Goal: Task Accomplishment & Management: Manage account settings

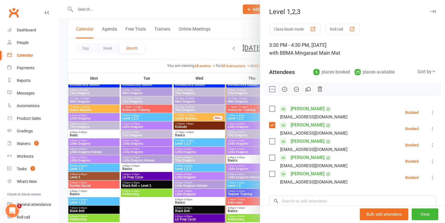
click at [272, 139] on label at bounding box center [272, 141] width 6 height 6
click at [272, 157] on label at bounding box center [272, 158] width 6 height 6
click at [271, 174] on label at bounding box center [272, 174] width 6 height 6
click at [285, 88] on icon "button" at bounding box center [284, 89] width 6 height 6
click at [180, 161] on div at bounding box center [251, 111] width 385 height 223
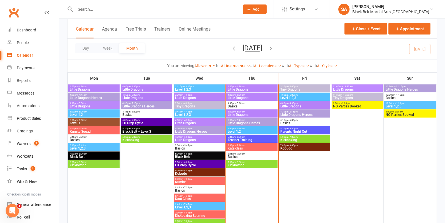
scroll to position [321, 0]
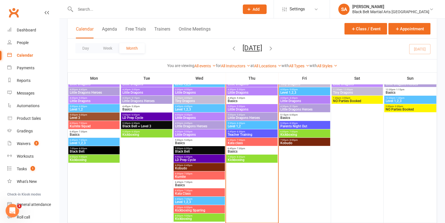
click at [243, 134] on span "Teacher Training" at bounding box center [251, 134] width 49 height 3
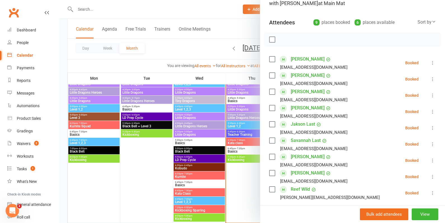
scroll to position [51, 0]
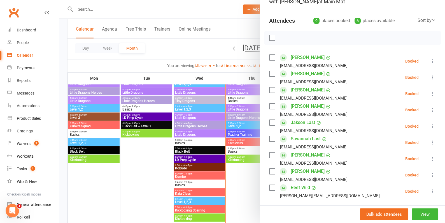
click at [213, 113] on div at bounding box center [251, 111] width 385 height 223
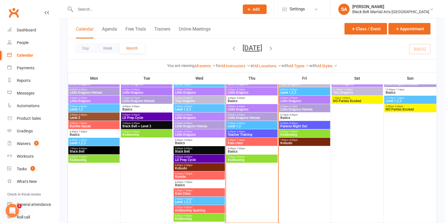
click at [236, 124] on span "Level 1,2" at bounding box center [251, 125] width 49 height 3
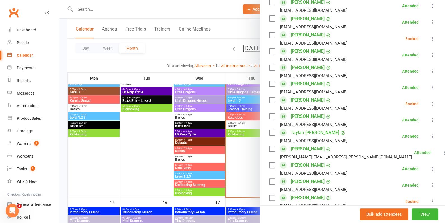
scroll to position [290, 0]
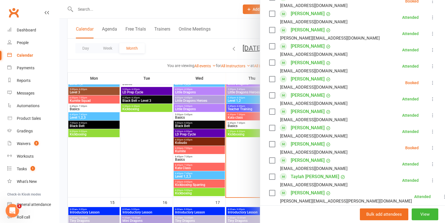
click at [272, 146] on label at bounding box center [272, 144] width 6 height 6
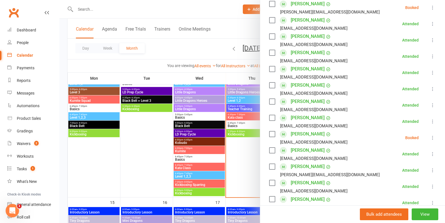
scroll to position [75, 0]
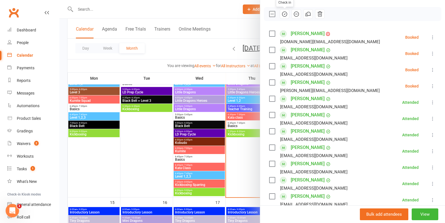
click at [280, 15] on button "button" at bounding box center [285, 14] width 10 height 10
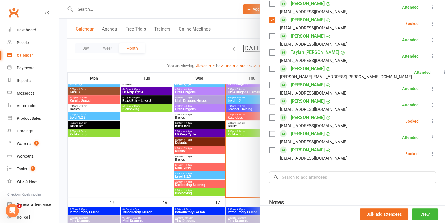
scroll to position [469, 0]
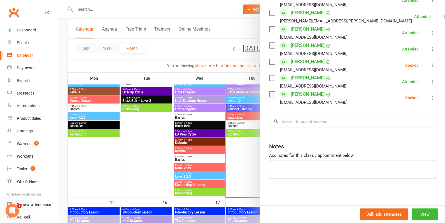
click at [192, 188] on div at bounding box center [251, 111] width 385 height 223
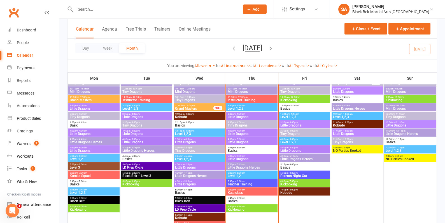
scroll to position [272, 0]
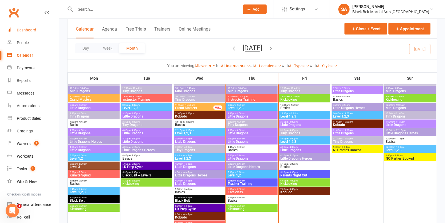
click at [20, 30] on div "Dashboard" at bounding box center [26, 30] width 19 height 4
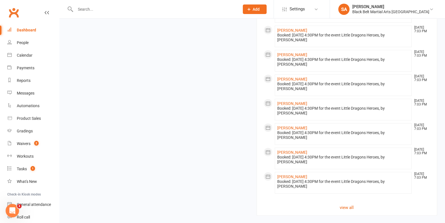
scroll to position [567, 0]
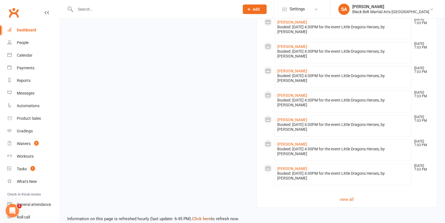
click at [203, 216] on link "Click here" at bounding box center [201, 218] width 19 height 5
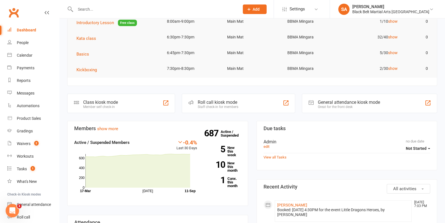
scroll to position [0, 0]
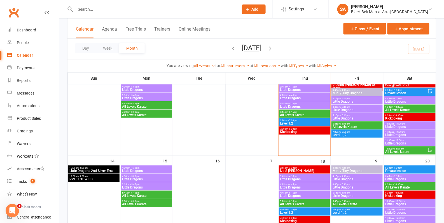
click at [154, 11] on input "text" at bounding box center [154, 9] width 161 height 8
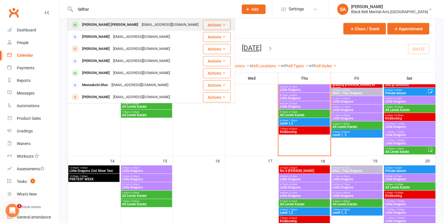
type input "Sidhar"
click at [145, 27] on div "[EMAIL_ADDRESS][DOMAIN_NAME]" at bounding box center [170, 25] width 60 height 8
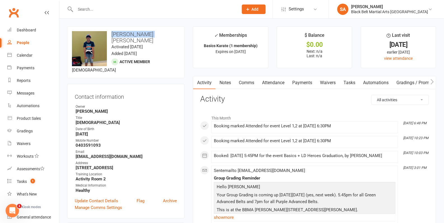
drag, startPoint x: 155, startPoint y: 34, endPoint x: 111, endPoint y: 34, distance: 43.4
click at [111, 34] on h3 "[PERSON_NAME] [PERSON_NAME]" at bounding box center [126, 37] width 108 height 12
copy h3 "[PERSON_NAME] [PERSON_NAME]"
click at [30, 93] on div "Messages" at bounding box center [26, 93] width 18 height 4
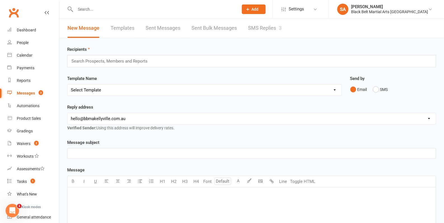
click at [273, 34] on link "SMS Replies 3" at bounding box center [265, 27] width 34 height 19
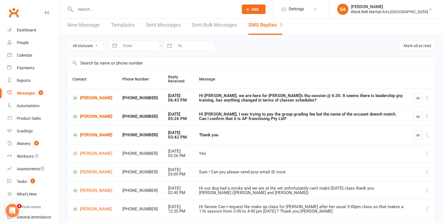
scroll to position [4, 0]
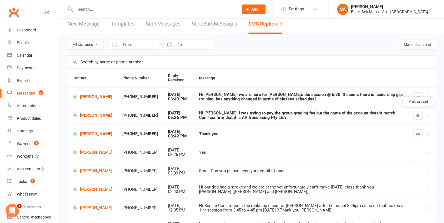
click at [415, 111] on button "button" at bounding box center [418, 115] width 9 height 9
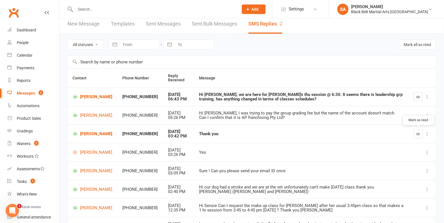
click at [419, 134] on icon "button" at bounding box center [418, 134] width 4 height 4
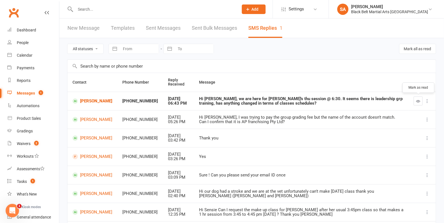
click at [415, 104] on button "button" at bounding box center [418, 100] width 9 height 9
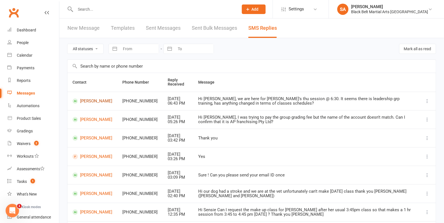
click at [87, 98] on link "[PERSON_NAME]" at bounding box center [92, 100] width 40 height 5
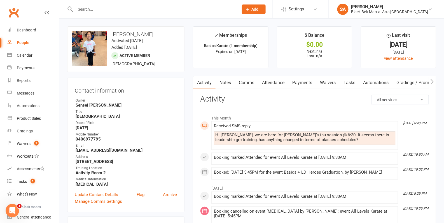
click at [244, 84] on link "Comms" at bounding box center [246, 82] width 23 height 13
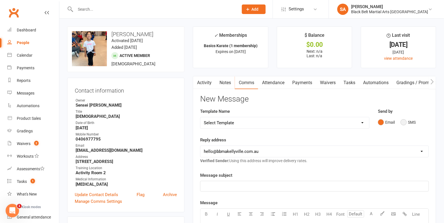
click at [403, 124] on button "SMS" at bounding box center [408, 122] width 15 height 11
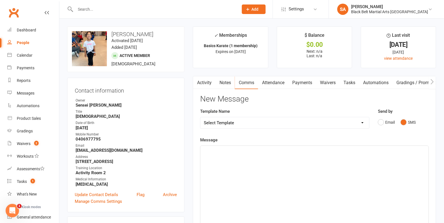
click at [308, 154] on div "﻿" at bounding box center [314, 188] width 228 height 84
drag, startPoint x: 266, startPoint y: 154, endPoint x: 183, endPoint y: 151, distance: 83.5
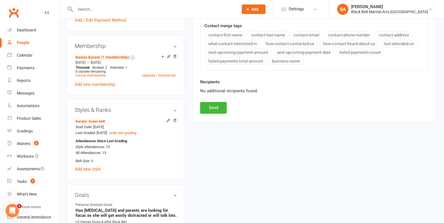
scroll to position [182, 0]
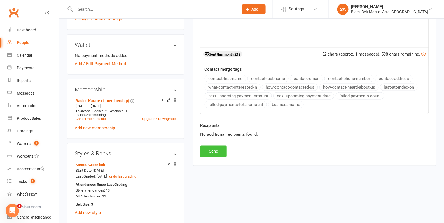
click at [210, 152] on button "Send" at bounding box center [213, 151] width 27 height 12
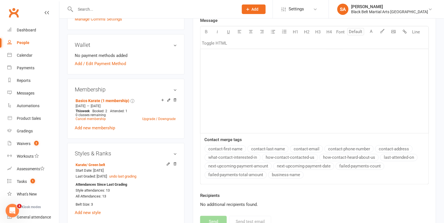
scroll to position [0, 0]
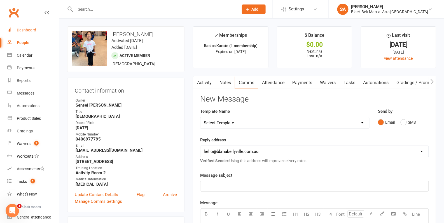
click at [32, 31] on div "Dashboard" at bounding box center [26, 30] width 19 height 4
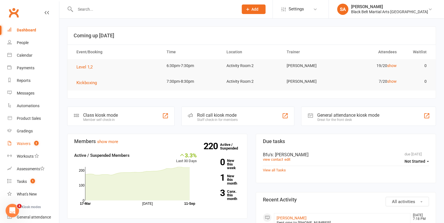
click at [28, 147] on link "Waivers 2" at bounding box center [33, 143] width 52 height 13
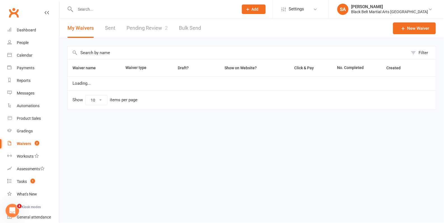
select select "100"
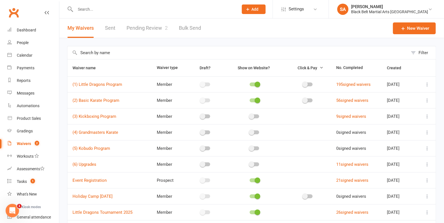
click at [146, 34] on link "Pending Review 2" at bounding box center [147, 27] width 41 height 19
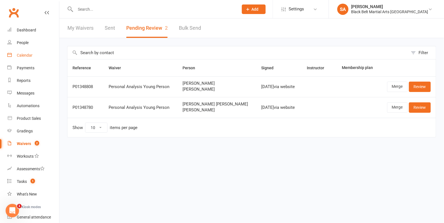
click at [31, 57] on div "Calendar" at bounding box center [25, 55] width 16 height 4
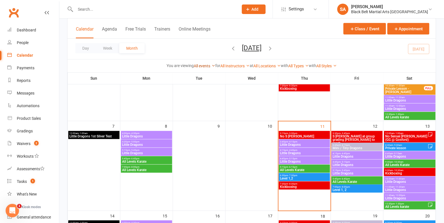
scroll to position [106, 0]
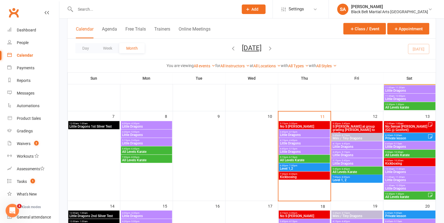
click at [307, 136] on div "3:45pm - 4:15pm Little Dragons" at bounding box center [304, 133] width 51 height 8
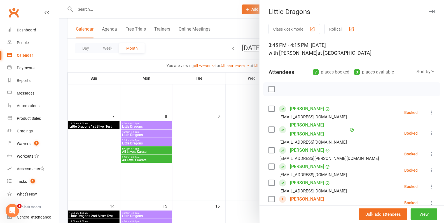
scroll to position [44, 0]
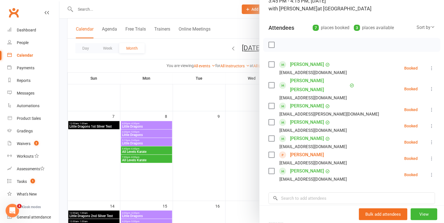
click at [225, 139] on div at bounding box center [251, 111] width 385 height 223
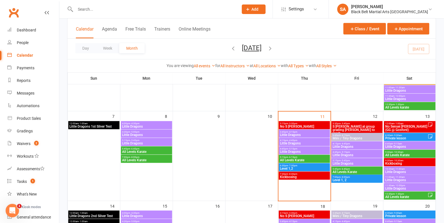
click at [296, 141] on span "Little Dragons" at bounding box center [304, 142] width 49 height 3
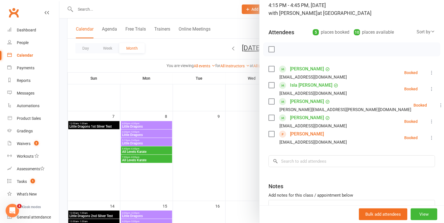
scroll to position [40, 0]
click at [235, 149] on div at bounding box center [251, 111] width 385 height 223
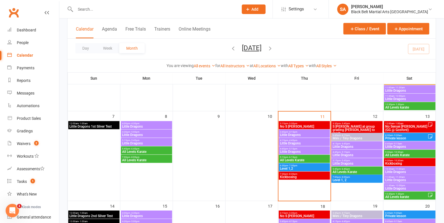
click at [295, 150] on span "Little Dragons" at bounding box center [304, 151] width 49 height 3
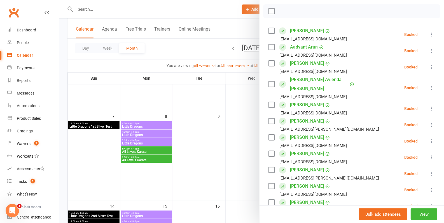
scroll to position [127, 0]
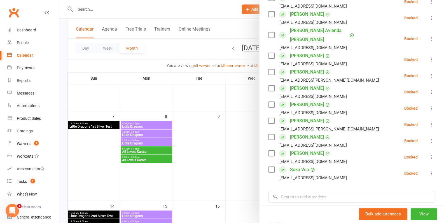
click at [244, 151] on div at bounding box center [251, 111] width 385 height 223
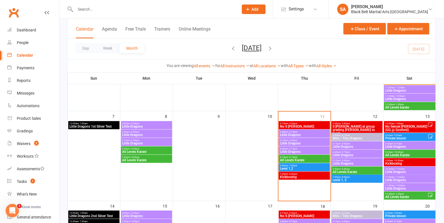
click at [310, 158] on span "All Levels Karate" at bounding box center [304, 159] width 49 height 3
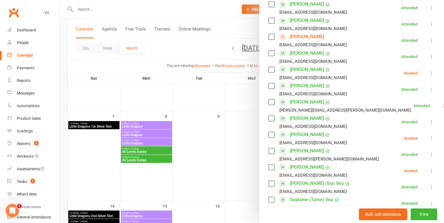
scroll to position [434, 0]
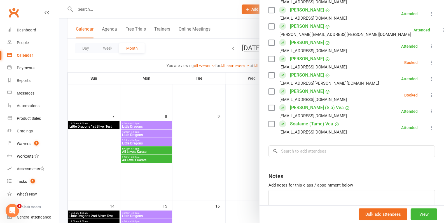
click at [238, 132] on div at bounding box center [251, 111] width 385 height 223
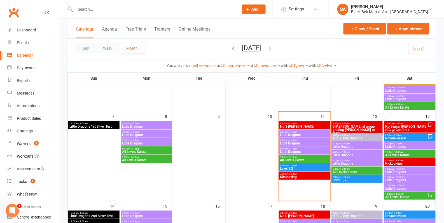
click at [304, 167] on span "Level 1,2" at bounding box center [304, 168] width 49 height 3
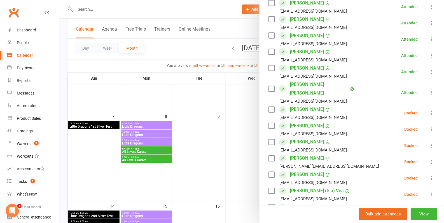
scroll to position [239, 0]
click at [224, 163] on div at bounding box center [251, 111] width 385 height 223
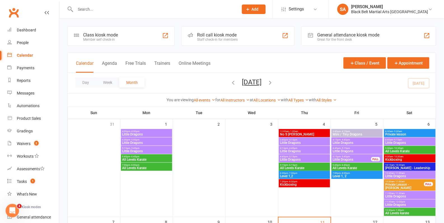
click at [112, 8] on input "text" at bounding box center [154, 9] width 161 height 8
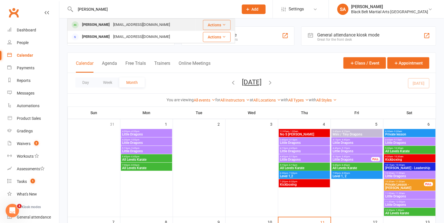
type input "delwyn"
click at [113, 25] on div "alka.adh@hotmail.com" at bounding box center [141, 25] width 60 height 8
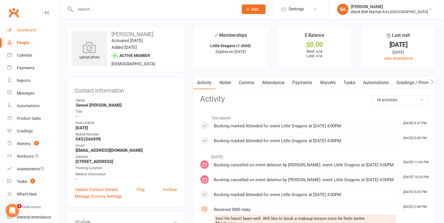
click at [28, 28] on div "Dashboard" at bounding box center [26, 30] width 19 height 4
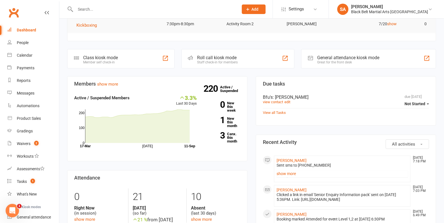
scroll to position [58, 0]
click at [30, 145] on div "Waivers" at bounding box center [24, 143] width 14 height 4
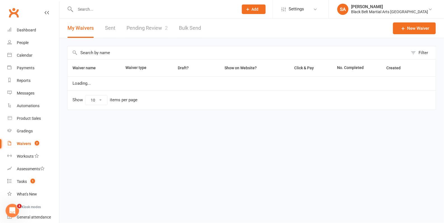
select select "100"
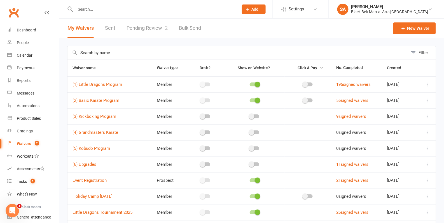
click at [151, 27] on link "Pending Review 2" at bounding box center [147, 27] width 41 height 19
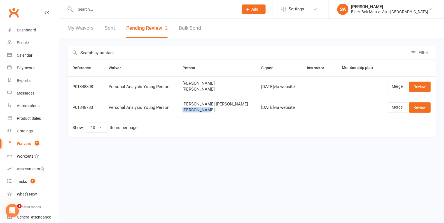
drag, startPoint x: 209, startPoint y: 110, endPoint x: 181, endPoint y: 110, distance: 28.3
click at [181, 110] on td "Allen Thomas Varghese Kevin Allen" at bounding box center [216, 107] width 79 height 21
copy span "Kevin Allen"
click at [396, 106] on link "Merge" at bounding box center [397, 107] width 20 height 10
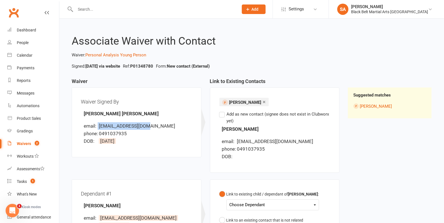
drag, startPoint x: 151, startPoint y: 125, endPoint x: 98, endPoint y: 127, distance: 52.7
click at [98, 127] on li "email: allentv4u@gmail.com" at bounding box center [138, 126] width 109 height 8
copy li "allentv4u@gmail.com"
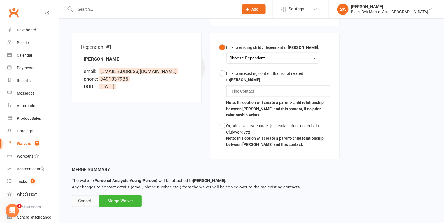
click at [78, 197] on div "Cancel" at bounding box center [85, 201] width 26 height 12
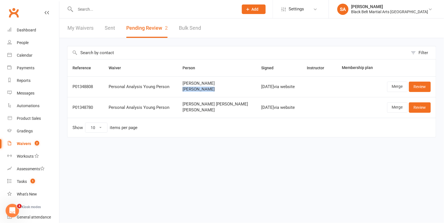
drag, startPoint x: 212, startPoint y: 91, endPoint x: 183, endPoint y: 87, distance: 29.9
click at [183, 87] on td "Noah Khanjani Mina Khanjani" at bounding box center [216, 86] width 79 height 21
copy span "Mina Khanjani"
click at [401, 88] on link "Merge" at bounding box center [397, 86] width 20 height 10
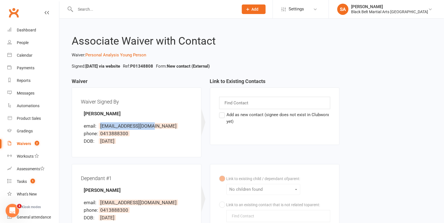
drag, startPoint x: 164, startPoint y: 126, endPoint x: 100, endPoint y: 125, distance: 64.4
click at [100, 125] on li "email: noahkhanjani@msn.com" at bounding box center [138, 126] width 109 height 8
copy span "noahkhanjani@msn.com"
click at [182, 126] on li "email: noahkhanjani@msn.com" at bounding box center [138, 126] width 109 height 8
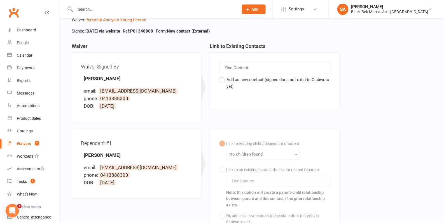
scroll to position [35, 0]
drag, startPoint x: 133, startPoint y: 175, endPoint x: 100, endPoint y: 174, distance: 33.0
click at [100, 174] on li "phone: 0413888300" at bounding box center [138, 175] width 109 height 8
copy span "0413888300"
click at [27, 28] on div "Dashboard" at bounding box center [26, 30] width 19 height 4
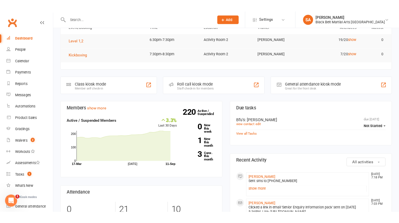
scroll to position [79, 0]
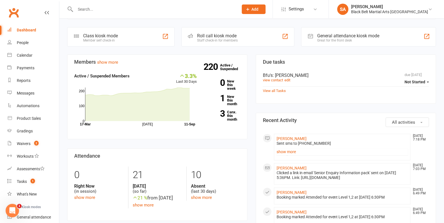
click at [105, 12] on input "text" at bounding box center [154, 9] width 161 height 8
type input "A"
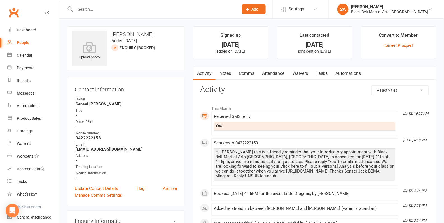
click at [141, 8] on input "text" at bounding box center [154, 9] width 161 height 8
click at [128, 11] on input "text" at bounding box center [154, 9] width 161 height 8
paste input "[PERSON_NAME]"
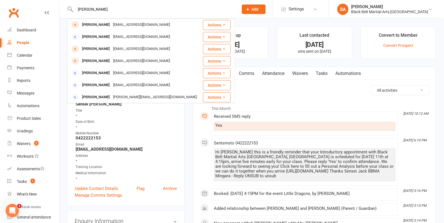
drag, startPoint x: 141, startPoint y: 12, endPoint x: 58, endPoint y: 8, distance: 83.3
click at [58, 1] on header "[PERSON_NAME] [PERSON_NAME] [EMAIL_ADDRESS][DOMAIN_NAME] Actions [PERSON_NAME] …" at bounding box center [222, 1] width 444 height 0
paste input "[EMAIL_ADDRESS][DOMAIN_NAME]"
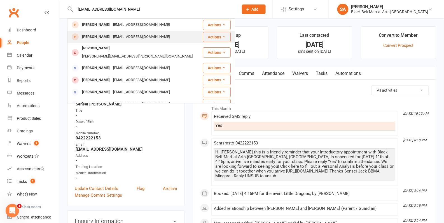
type input "[EMAIL_ADDRESS][DOMAIN_NAME]"
click at [119, 36] on div "allentv4u@gmail.com" at bounding box center [141, 37] width 60 height 8
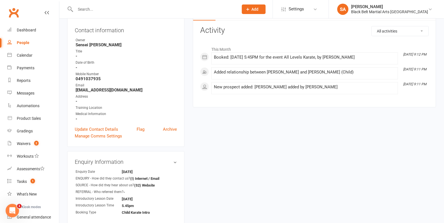
scroll to position [57, 0]
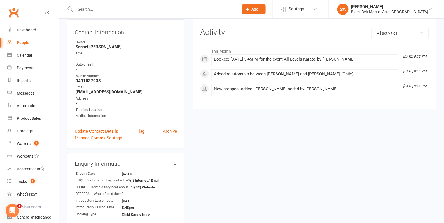
click at [138, 6] on input "text" at bounding box center [154, 9] width 161 height 8
paste input "[PERSON_NAME]"
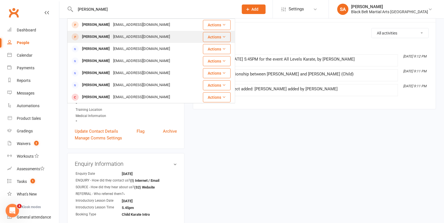
type input "[PERSON_NAME]"
click at [134, 36] on div "raaaaahma@gmail.com" at bounding box center [141, 37] width 60 height 8
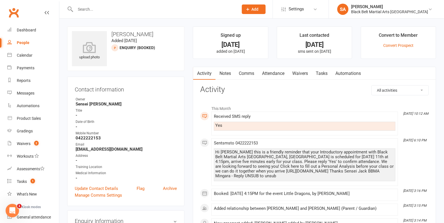
click at [134, 8] on input "text" at bounding box center [154, 9] width 161 height 8
paste input "noahkhanjani@msn.com"
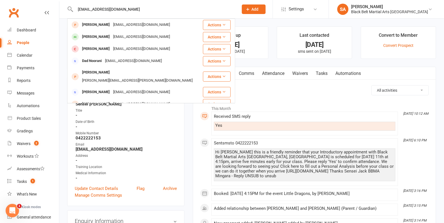
type input "noahkhanjani@msn.com"
click at [180, 130] on div "Contact information Owner Sensei Pauline Title - Date of Birth - Mobile Number …" at bounding box center [125, 140] width 117 height 129
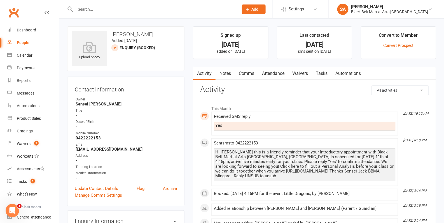
click at [125, 9] on input "text" at bounding box center [154, 9] width 161 height 8
paste input "0413888300"
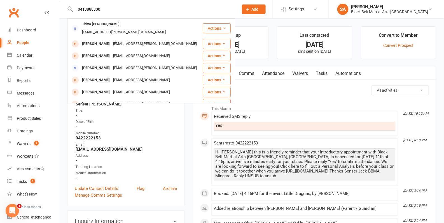
type input "0413888300"
click at [166, 148] on strong "[EMAIL_ADDRESS][DOMAIN_NAME]" at bounding box center [126, 148] width 101 height 5
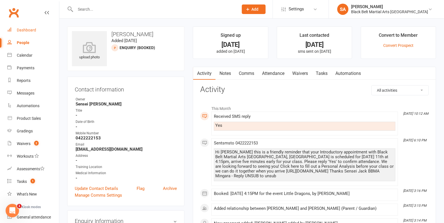
click at [31, 29] on div "Dashboard" at bounding box center [26, 30] width 19 height 4
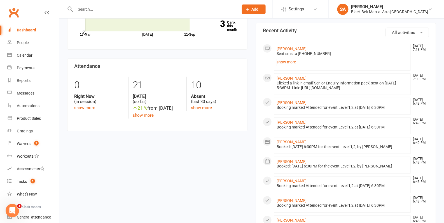
scroll to position [188, 0]
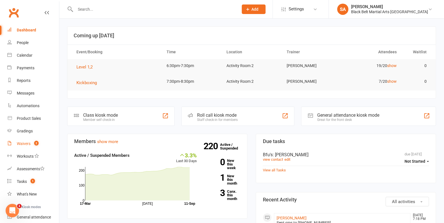
click at [27, 140] on link "Waivers 2" at bounding box center [33, 143] width 52 height 13
select select "100"
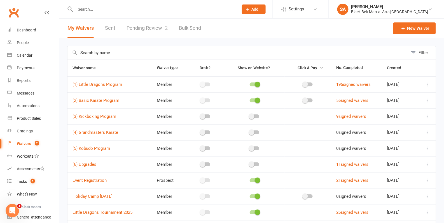
click at [150, 32] on link "Pending Review 2" at bounding box center [147, 27] width 41 height 19
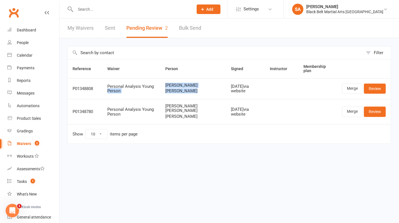
drag, startPoint x: 199, startPoint y: 89, endPoint x: 156, endPoint y: 87, distance: 42.6
click at [156, 87] on tr "P01348808 Personal Analysis Young Person [PERSON_NAME] [PERSON_NAME] [DATE] via…" at bounding box center [228, 88] width 323 height 21
click at [196, 88] on span "[PERSON_NAME]" at bounding box center [192, 90] width 55 height 5
drag, startPoint x: 198, startPoint y: 90, endPoint x: 169, endPoint y: 85, distance: 29.9
click at [169, 85] on div "[PERSON_NAME] [PERSON_NAME]" at bounding box center [192, 88] width 55 height 10
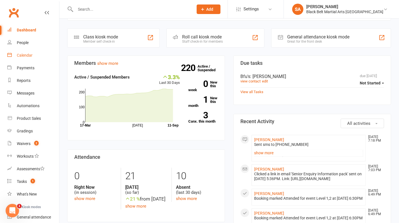
click at [27, 52] on link "Calendar" at bounding box center [33, 55] width 52 height 13
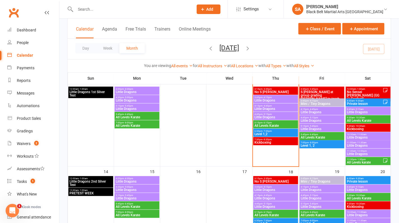
scroll to position [102, 0]
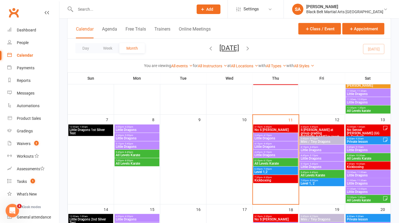
click at [264, 138] on span "Little Dragons" at bounding box center [275, 137] width 43 height 3
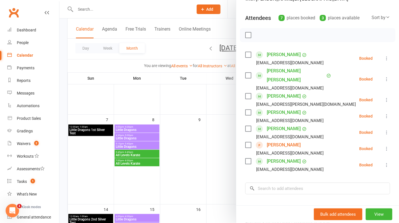
scroll to position [60, 0]
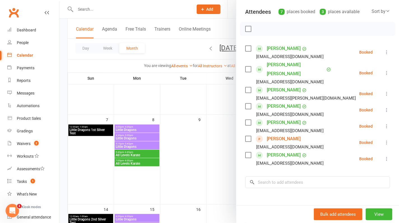
click at [206, 114] on div at bounding box center [228, 111] width 339 height 223
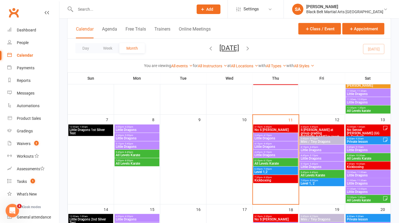
click at [272, 145] on span "Little Dragons" at bounding box center [275, 146] width 43 height 3
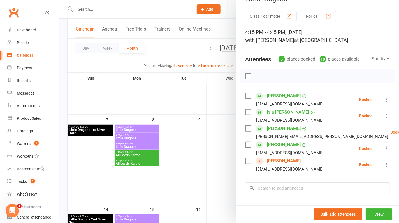
scroll to position [15, 0]
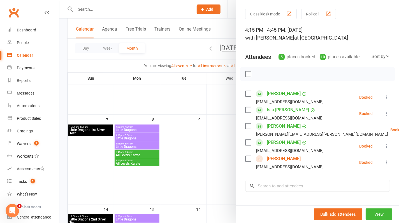
click at [273, 158] on link "Mina Yuni" at bounding box center [283, 158] width 34 height 9
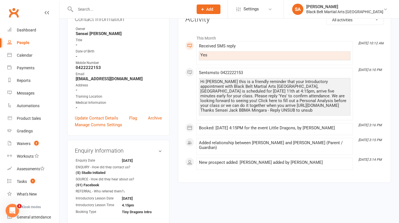
scroll to position [71, 0]
click at [112, 10] on input "text" at bounding box center [132, 9] width 116 height 8
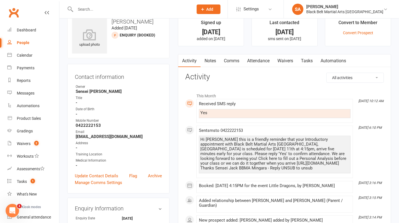
scroll to position [0, 0]
